Goal: Navigation & Orientation: Find specific page/section

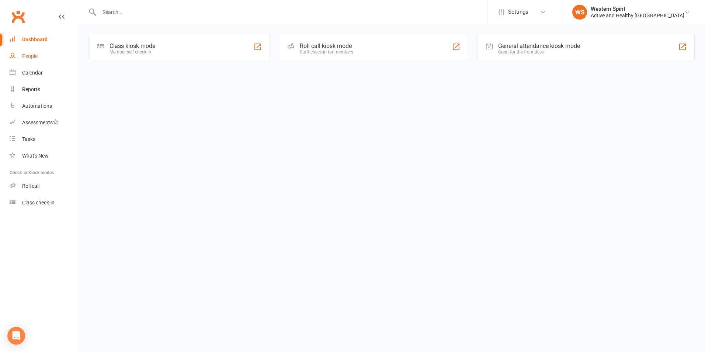
click at [41, 60] on link "People" at bounding box center [44, 56] width 68 height 17
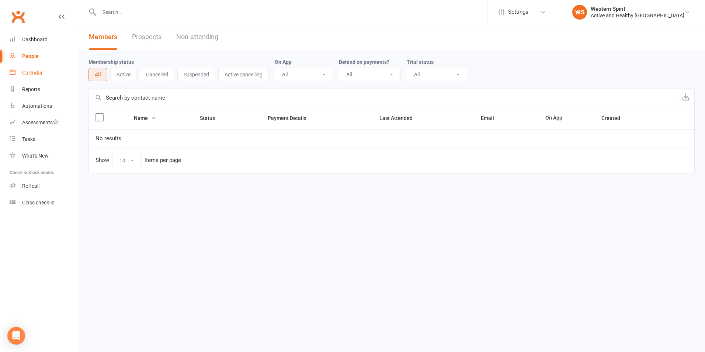
click at [34, 74] on div "Calendar" at bounding box center [32, 73] width 21 height 6
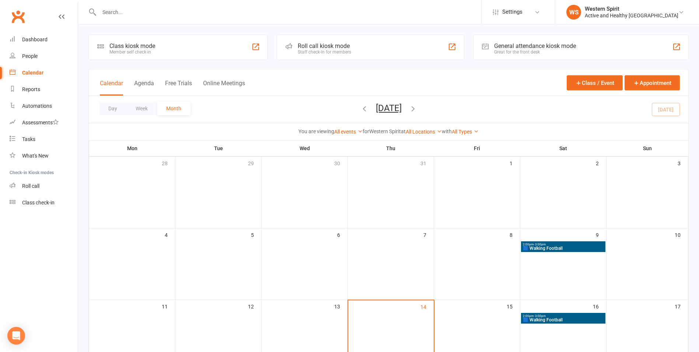
click at [546, 245] on span "2:00pm - 3:00pm" at bounding box center [563, 244] width 81 height 3
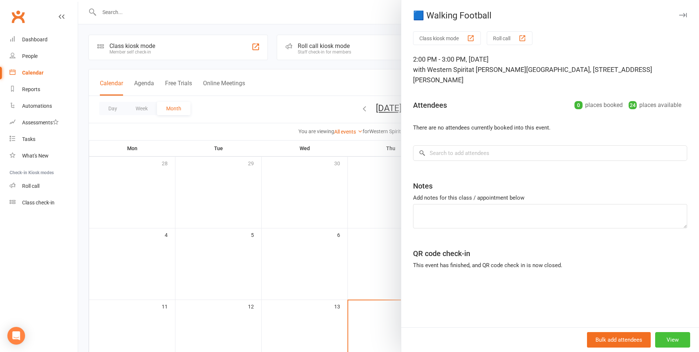
click at [674, 333] on button "View" at bounding box center [673, 339] width 35 height 15
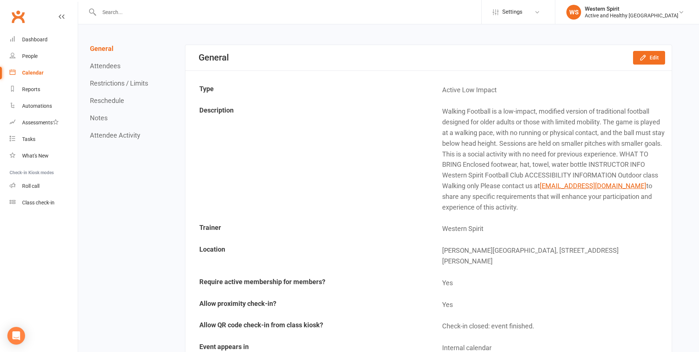
scroll to position [37, 0]
